Goal: Task Accomplishment & Management: Complete application form

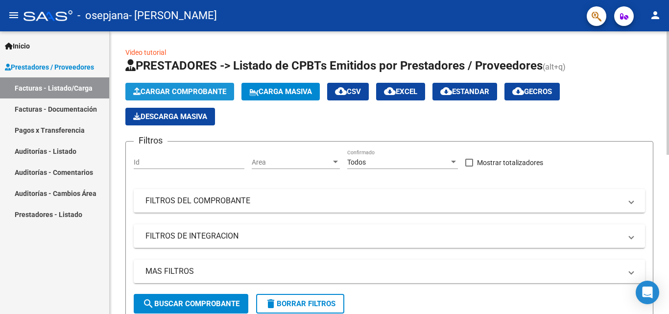
click at [195, 96] on button "Cargar Comprobante" at bounding box center [179, 92] width 109 height 18
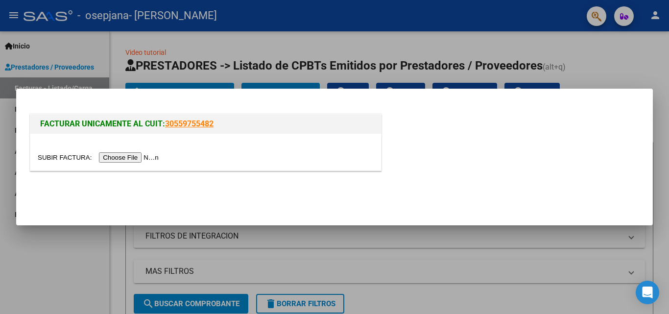
click at [154, 158] on input "file" at bounding box center [100, 157] width 124 height 10
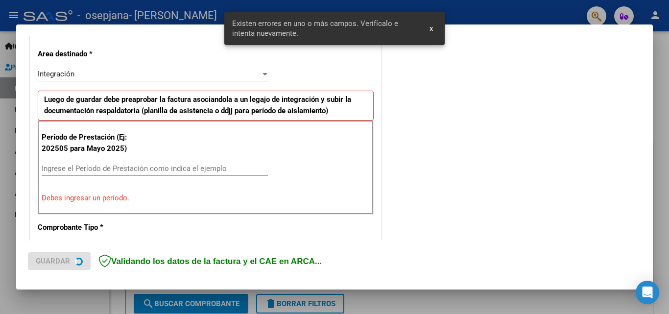
scroll to position [221, 0]
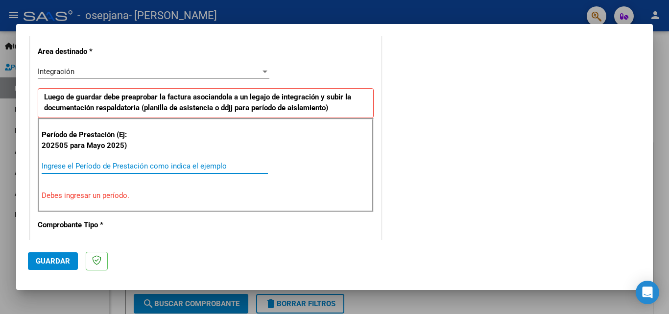
click at [216, 163] on input "Ingrese el Período de Prestación como indica el ejemplo" at bounding box center [155, 166] width 226 height 9
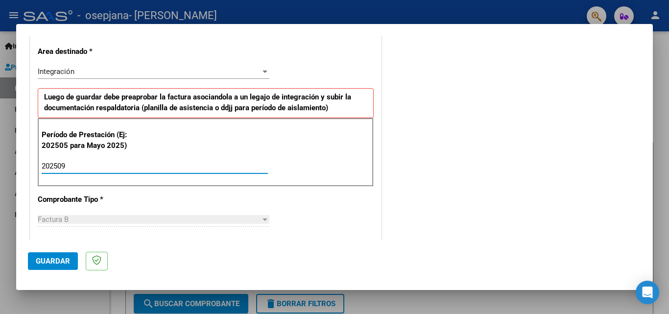
type input "202509"
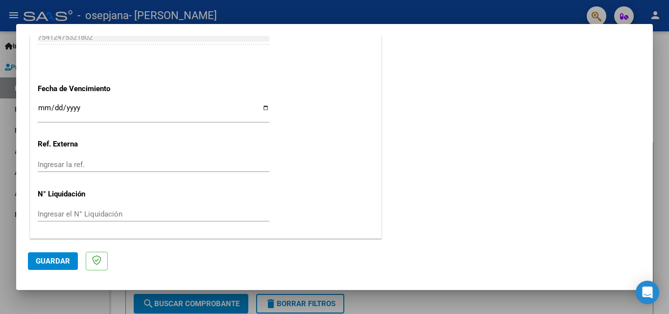
scroll to position [657, 0]
click at [259, 104] on input "Ingresar la fecha" at bounding box center [154, 111] width 232 height 16
type input "[DATE]"
click at [64, 262] on span "Guardar" at bounding box center [53, 260] width 34 height 9
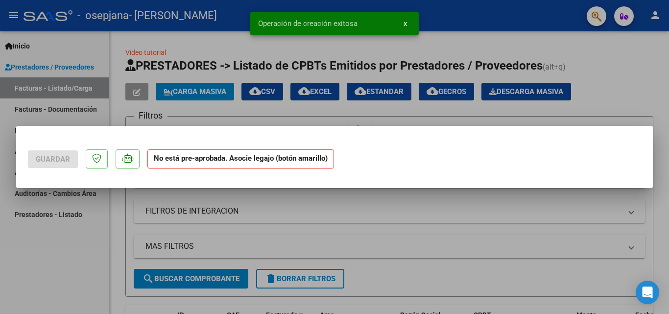
scroll to position [0, 0]
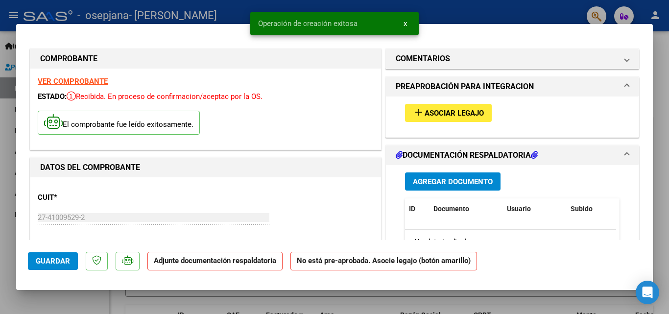
click at [453, 116] on span "Asociar Legajo" at bounding box center [453, 113] width 59 height 9
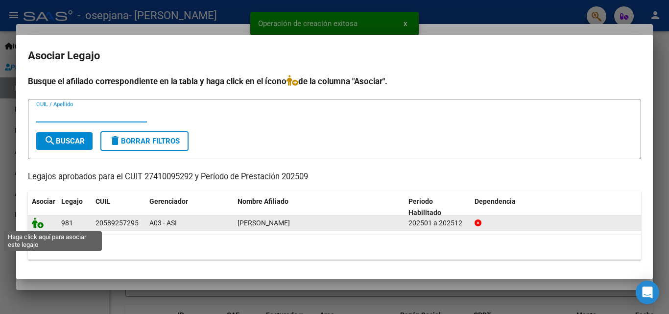
click at [37, 227] on icon at bounding box center [38, 222] width 12 height 11
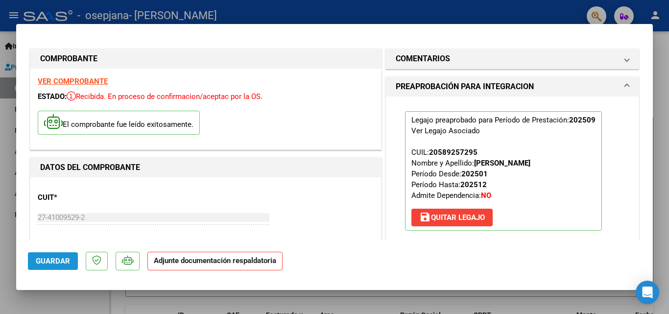
click at [43, 263] on span "Guardar" at bounding box center [53, 260] width 34 height 9
click at [58, 264] on span "Guardar" at bounding box center [53, 260] width 34 height 9
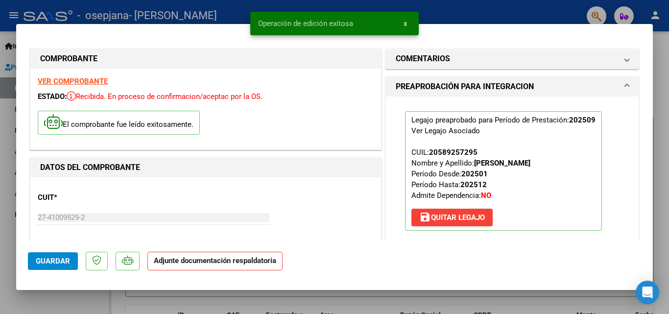
click at [662, 51] on div at bounding box center [334, 157] width 669 height 314
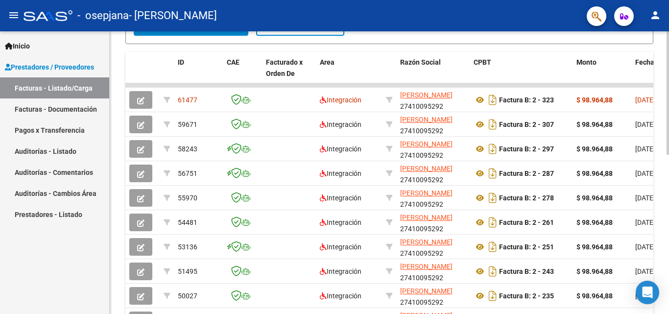
scroll to position [273, 0]
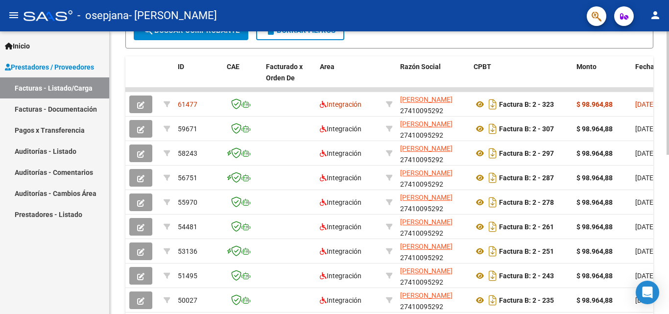
click at [667, 171] on div at bounding box center [667, 214] width 2 height 123
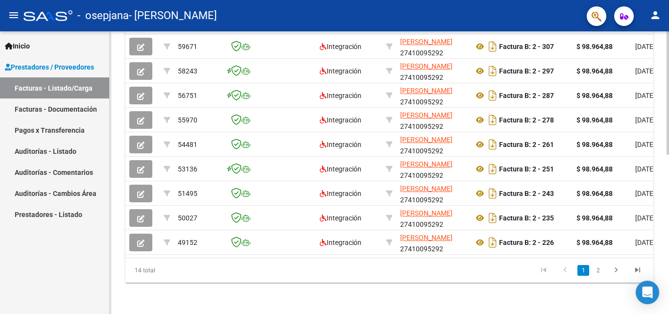
click at [668, 223] on div at bounding box center [667, 251] width 2 height 123
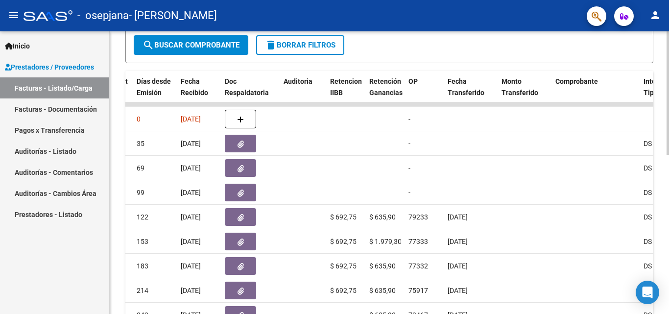
scroll to position [255, 0]
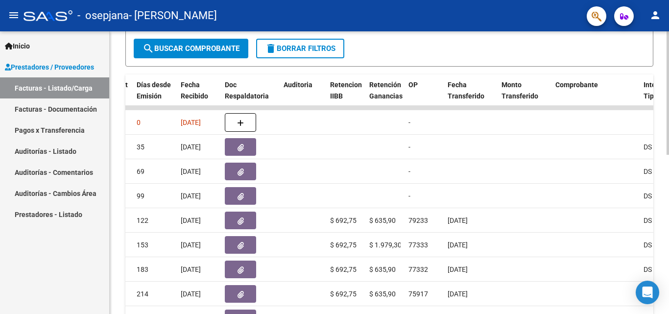
click at [665, 199] on div "Video tutorial PRESTADORES -> Listado de CPBTs Emitidos por Prestadores / Prove…" at bounding box center [390, 95] width 561 height 638
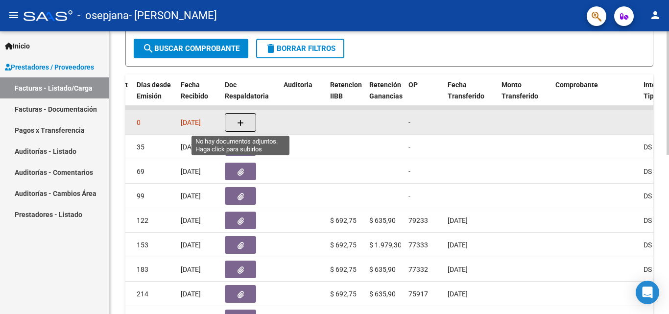
click at [239, 118] on span "button" at bounding box center [240, 122] width 7 height 9
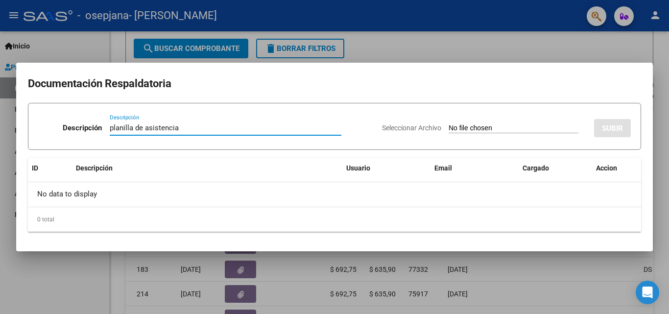
type input "planilla de asistencia"
click at [483, 128] on input "Seleccionar Archivo" at bounding box center [513, 128] width 130 height 9
type input "C:\fakepath\FLORENTIN ASISTENCIA septiembre.pdf"
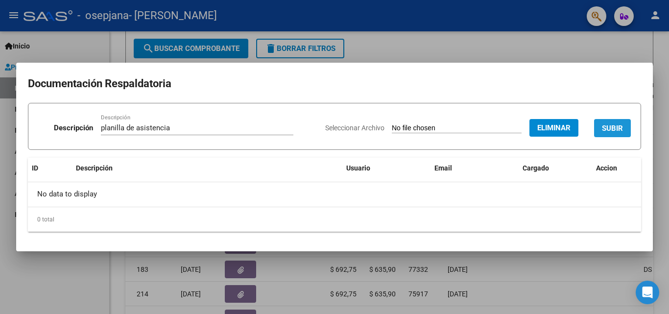
click at [620, 129] on span "SUBIR" at bounding box center [612, 128] width 21 height 9
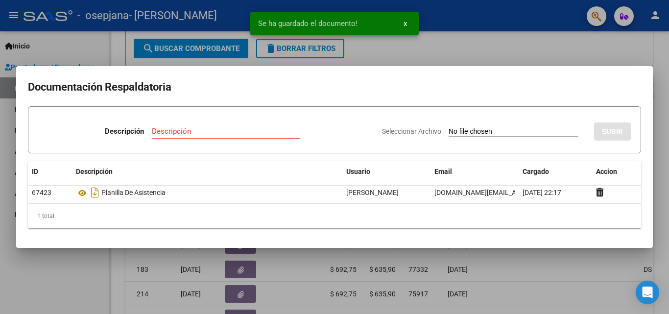
click at [557, 53] on div at bounding box center [334, 157] width 669 height 314
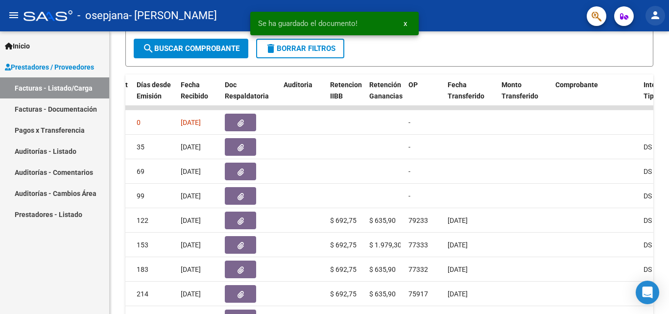
click at [658, 11] on mat-icon "person" at bounding box center [655, 15] width 12 height 12
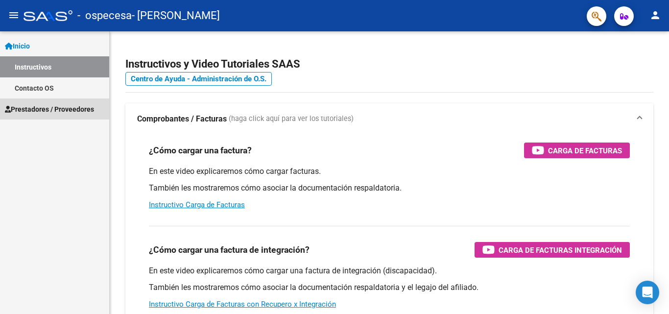
click at [66, 104] on span "Prestadores / Proveedores" at bounding box center [49, 109] width 89 height 11
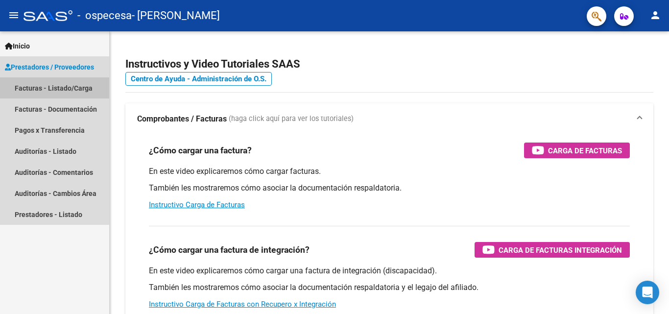
click at [57, 93] on link "Facturas - Listado/Carga" at bounding box center [54, 87] width 109 height 21
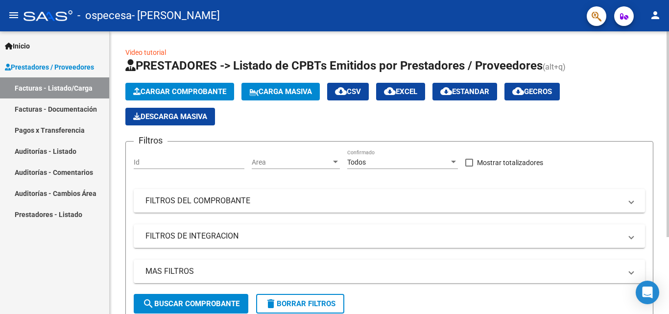
click at [161, 89] on span "Cargar Comprobante" at bounding box center [179, 91] width 93 height 9
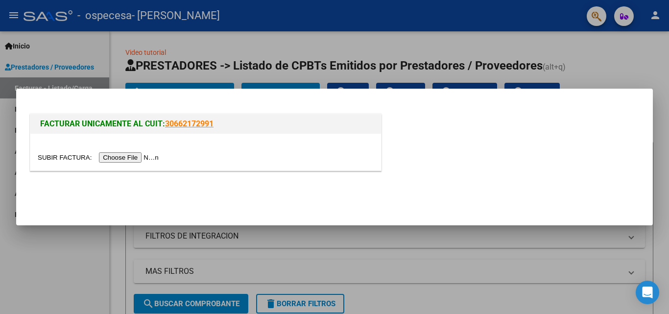
click at [148, 158] on input "file" at bounding box center [100, 157] width 124 height 10
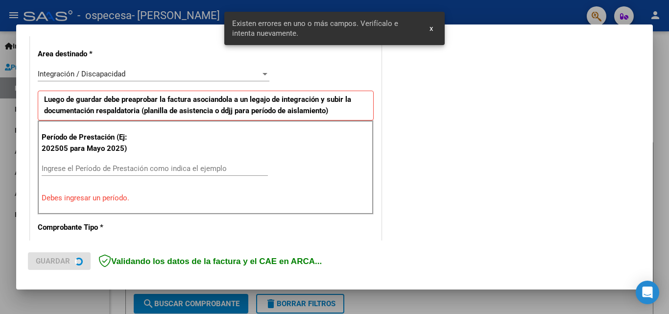
scroll to position [221, 0]
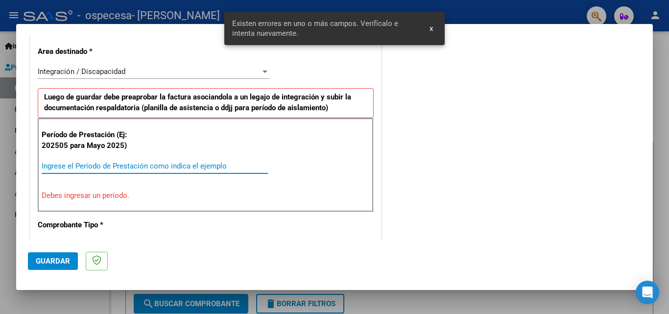
click at [194, 164] on input "Ingrese el Período de Prestación como indica el ejemplo" at bounding box center [155, 166] width 226 height 9
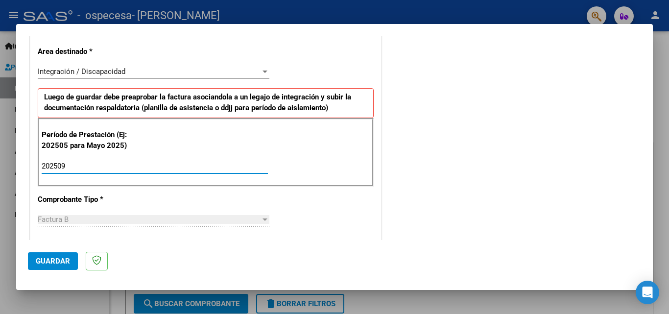
type input "202509"
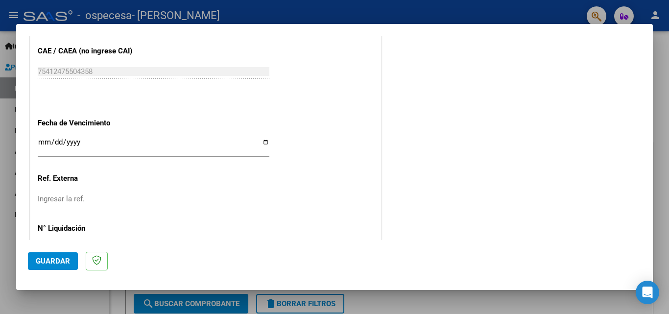
scroll to position [657, 0]
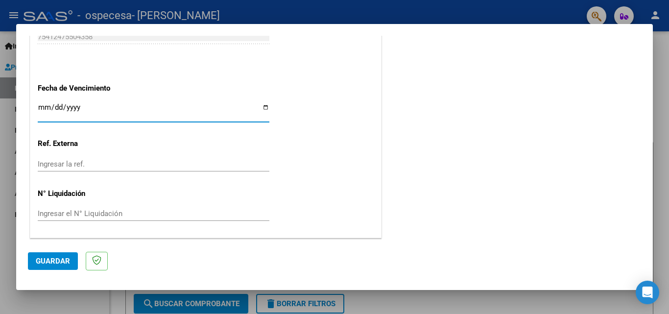
click at [261, 106] on input "Ingresar la fecha" at bounding box center [154, 111] width 232 height 16
click at [264, 110] on input "[DATE]" at bounding box center [154, 111] width 232 height 16
type input "[DATE]"
click at [67, 257] on span "Guardar" at bounding box center [53, 260] width 34 height 9
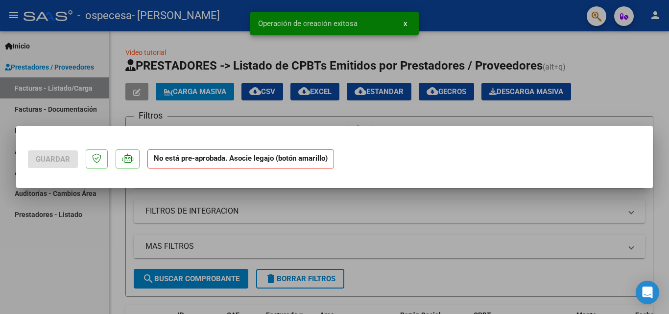
scroll to position [0, 0]
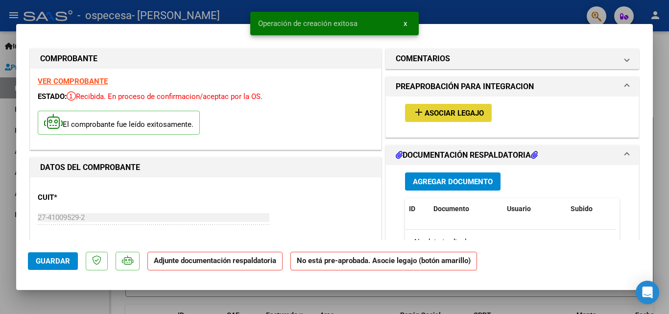
click at [426, 115] on span "Asociar Legajo" at bounding box center [453, 113] width 59 height 9
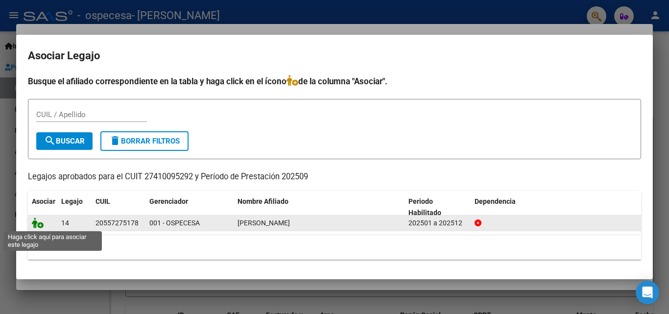
click at [39, 220] on icon at bounding box center [38, 222] width 12 height 11
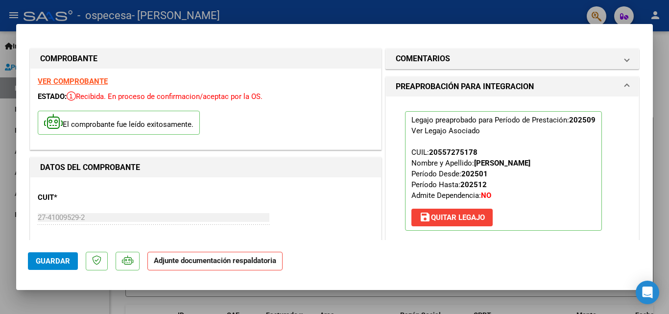
click at [58, 266] on button "Guardar" at bounding box center [53, 261] width 50 height 18
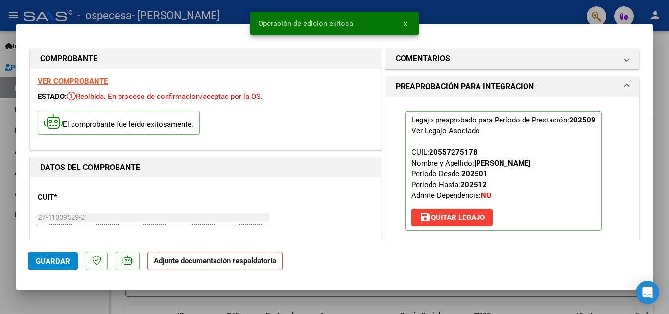
click at [661, 88] on div at bounding box center [334, 157] width 669 height 314
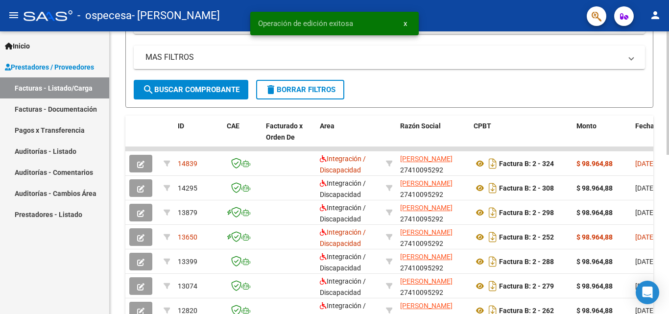
click at [661, 172] on div at bounding box center [667, 188] width 2 height 123
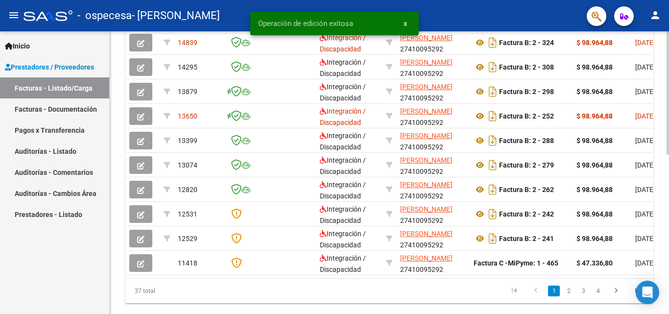
scroll to position [363, 0]
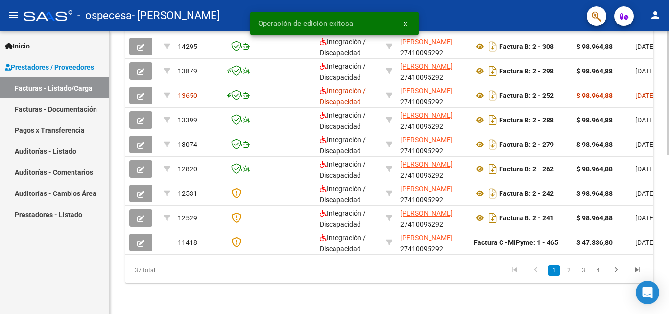
click at [661, 297] on div at bounding box center [667, 251] width 2 height 123
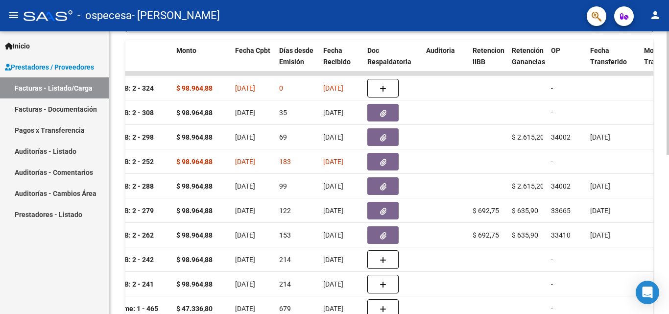
scroll to position [279, 0]
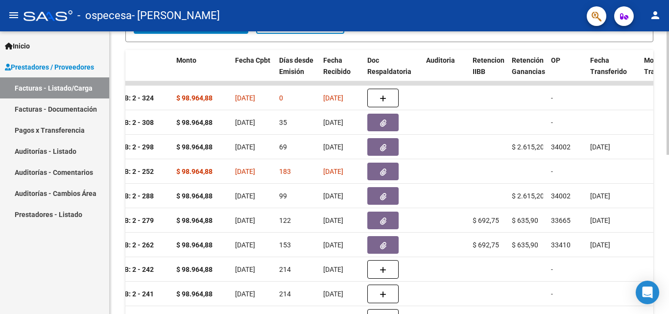
click at [661, 178] on div at bounding box center [667, 217] width 2 height 123
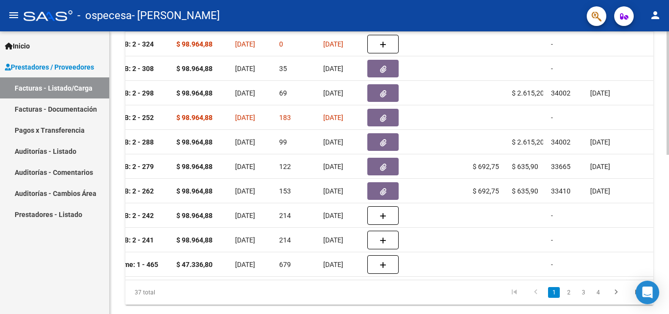
scroll to position [335, 0]
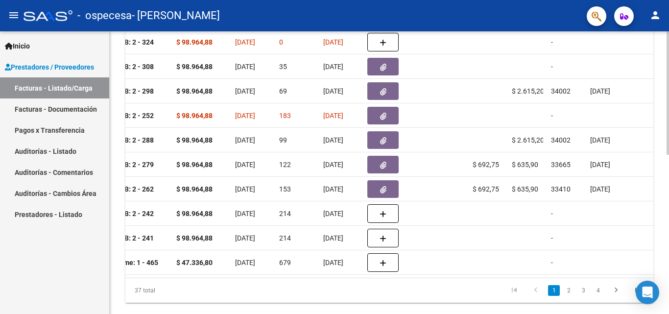
click at [661, 209] on div at bounding box center [667, 242] width 2 height 123
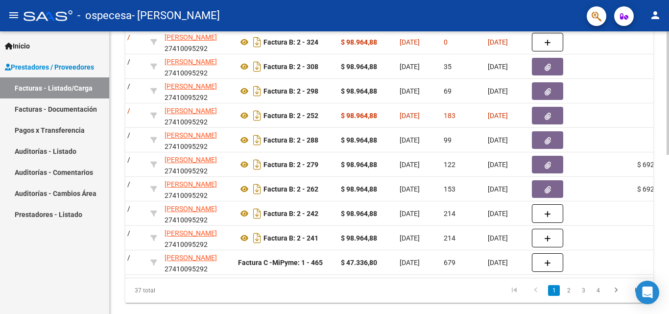
scroll to position [0, 275]
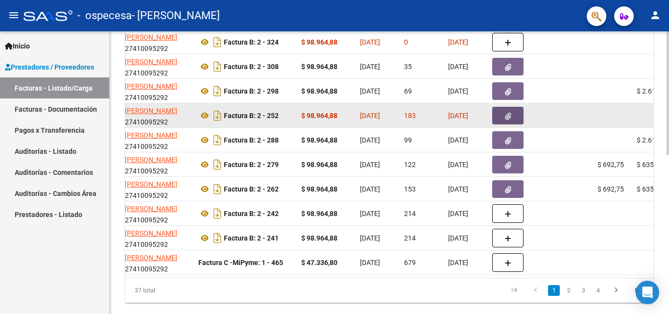
click at [502, 116] on button "button" at bounding box center [507, 116] width 31 height 18
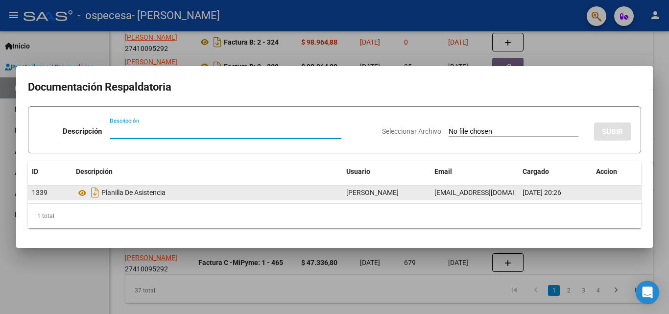
click at [107, 193] on div "Planilla De Asistencia" at bounding box center [207, 193] width 262 height 16
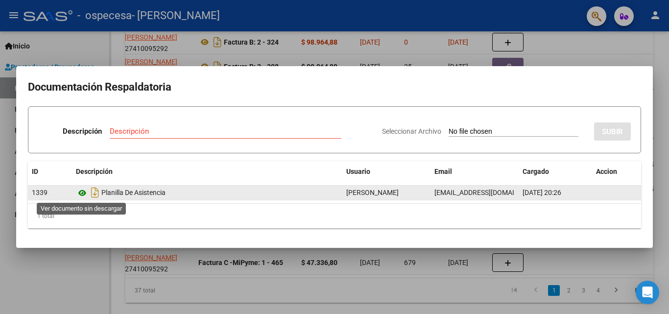
click at [83, 192] on icon at bounding box center [82, 193] width 13 height 12
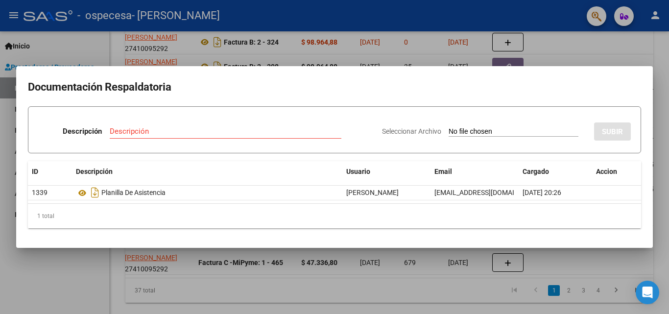
click at [574, 56] on div at bounding box center [334, 157] width 669 height 314
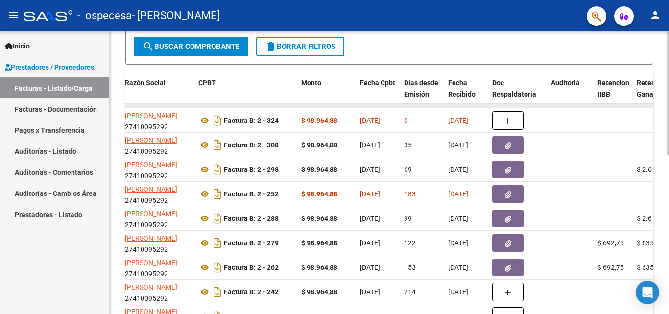
scroll to position [237, 0]
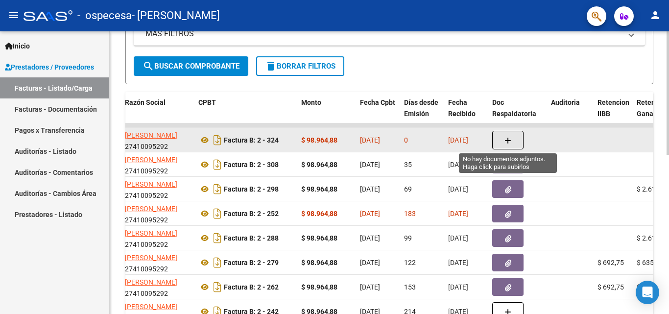
click at [516, 136] on button "button" at bounding box center [507, 140] width 31 height 19
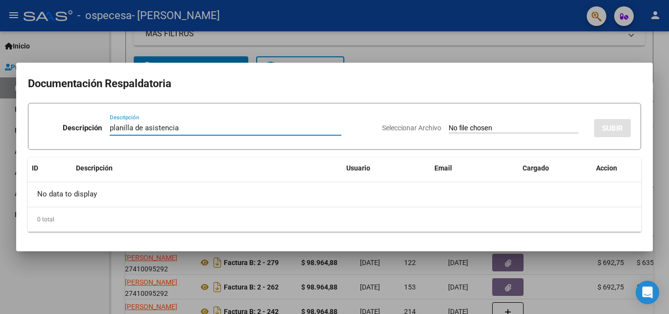
type input "planilla de asistencia"
click at [502, 125] on input "Seleccionar Archivo" at bounding box center [513, 128] width 130 height 9
type input "C:\fakepath\septiembre castiglione IBARRA ASISTENCIA TO.pdf"
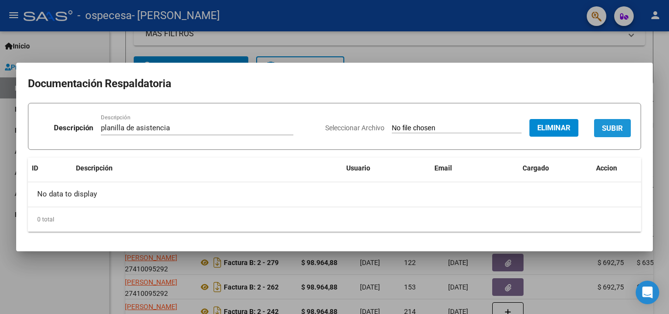
click at [605, 121] on button "SUBIR" at bounding box center [612, 128] width 37 height 18
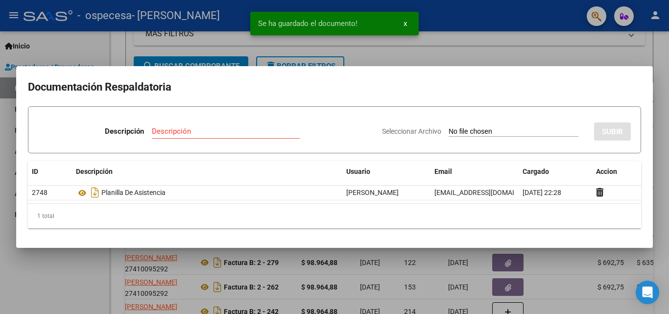
click at [547, 280] on div at bounding box center [334, 157] width 669 height 314
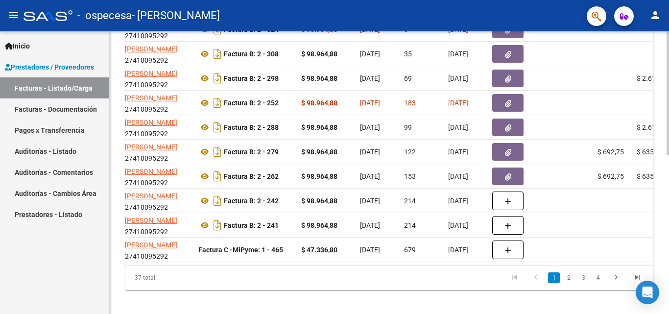
scroll to position [352, 0]
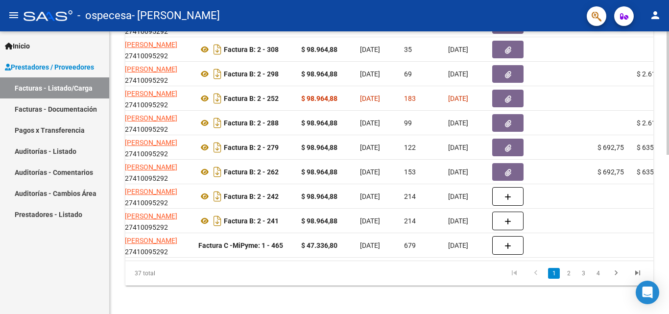
click at [661, 228] on div at bounding box center [667, 250] width 2 height 123
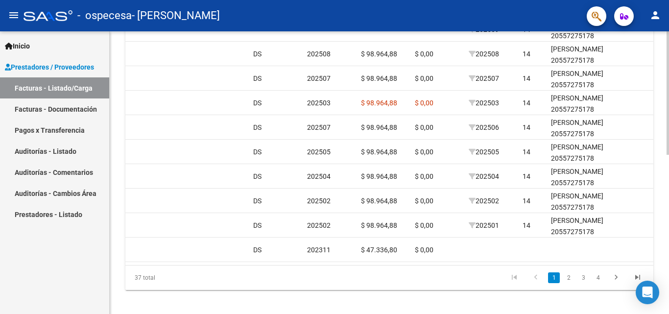
scroll to position [356, 0]
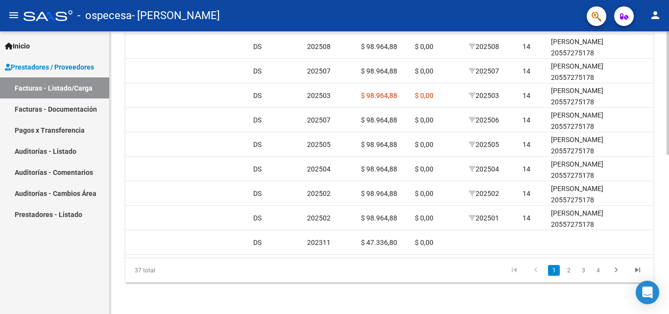
click at [661, 209] on div at bounding box center [667, 251] width 2 height 123
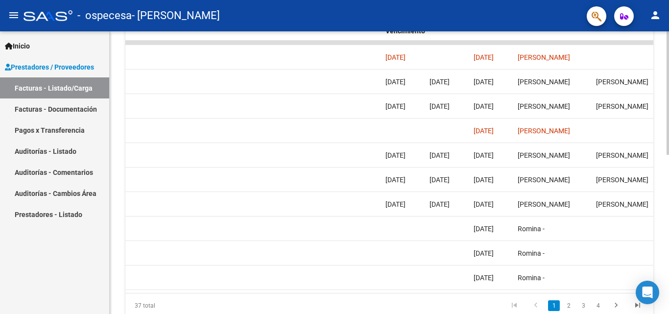
scroll to position [316, 0]
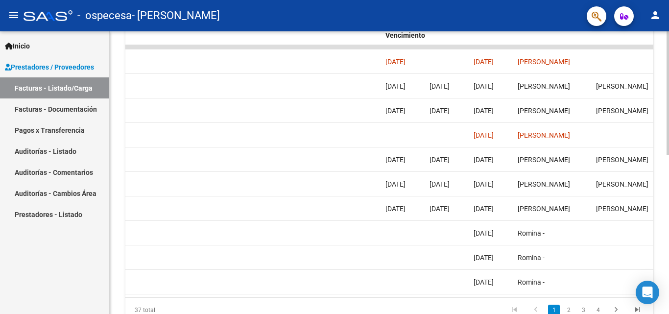
click at [661, 239] on div at bounding box center [667, 233] width 2 height 123
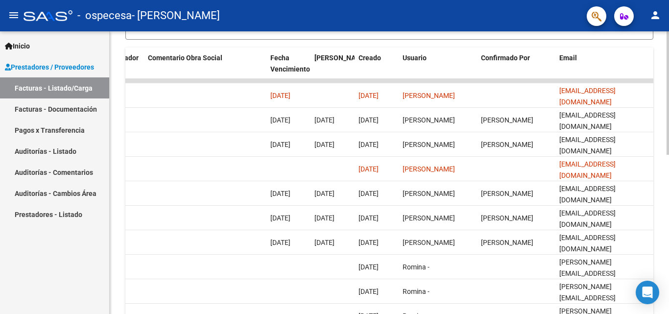
scroll to position [270, 0]
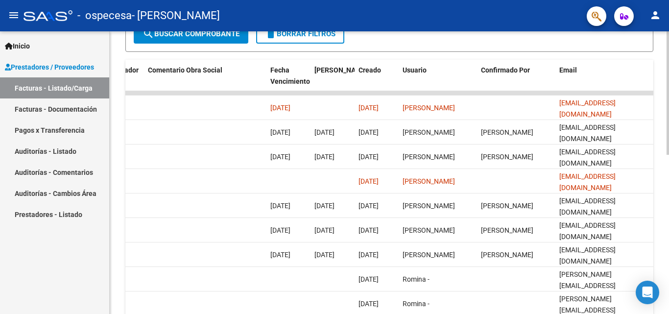
click at [661, 220] on div "Video tutorial PRESTADORES -> Listado de CPBTs Emitidos por Prestadores / Prove…" at bounding box center [390, 81] width 561 height 638
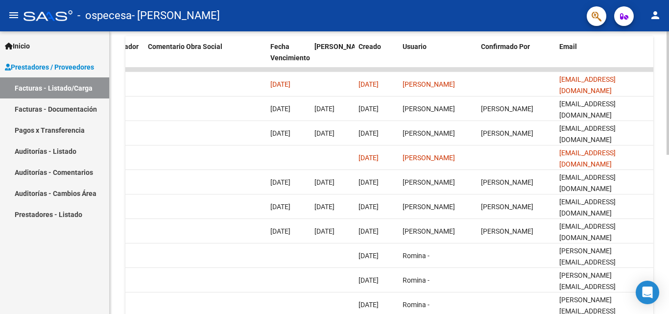
scroll to position [331, 0]
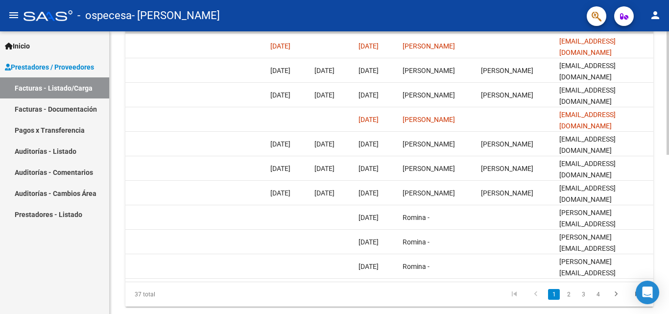
click at [661, 214] on div at bounding box center [667, 241] width 2 height 123
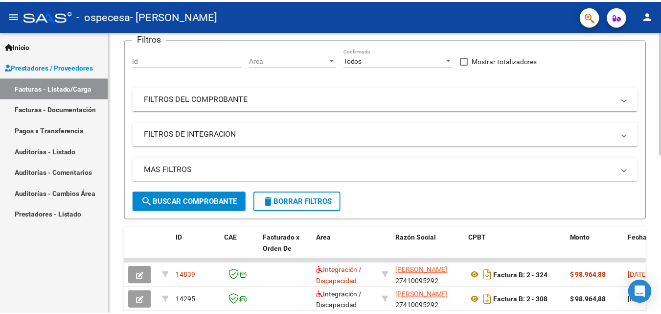
scroll to position [0, 0]
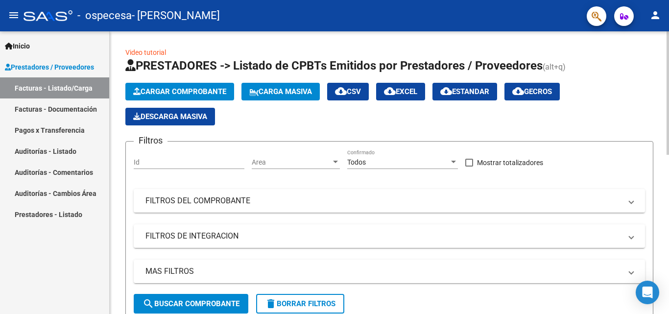
click at [661, 6] on div "menu - ospecesa - GARAVENTA CONSTANZA MARIA person Inicio Instructivos Contacto…" at bounding box center [334, 157] width 669 height 314
click at [656, 20] on mat-icon "person" at bounding box center [655, 15] width 12 height 12
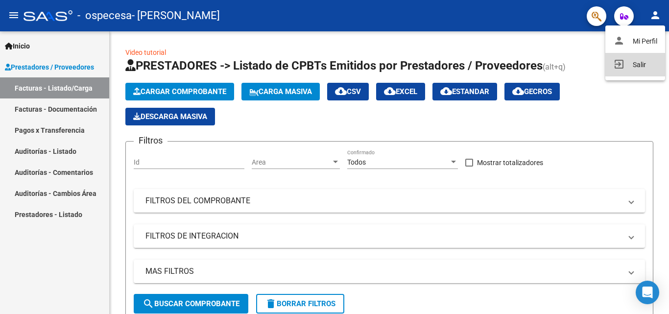
click at [649, 58] on button "exit_to_app Salir" at bounding box center [635, 64] width 60 height 23
